Goal: Book appointment/travel/reservation

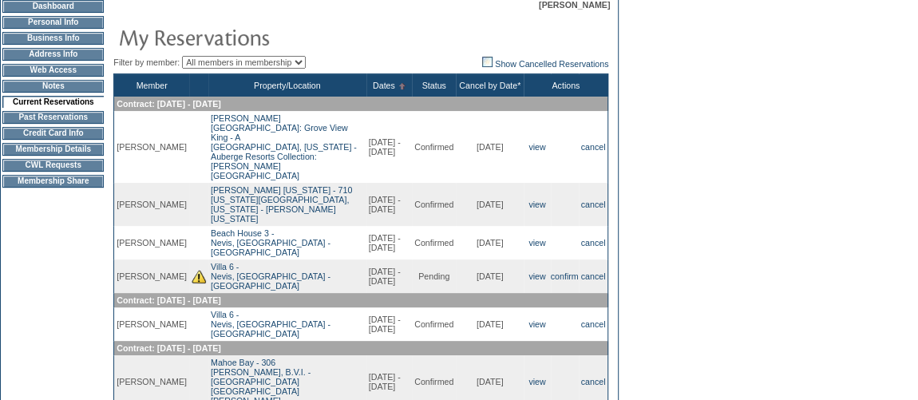
scroll to position [153, 0]
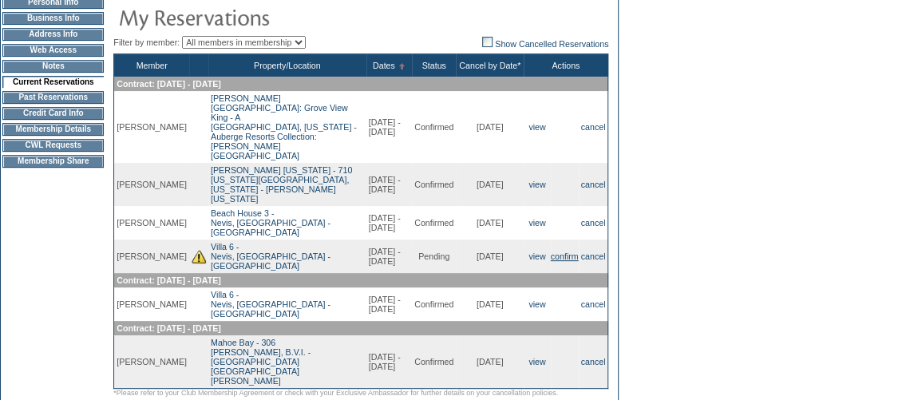
click at [558, 251] on link "confirm" at bounding box center [565, 256] width 28 height 10
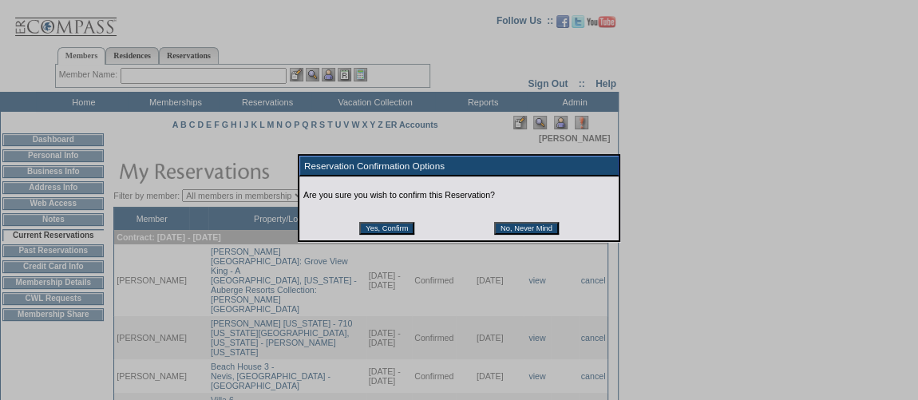
click at [394, 230] on input "Yes, Confirm" at bounding box center [386, 228] width 55 height 13
